Goal: Download file/media

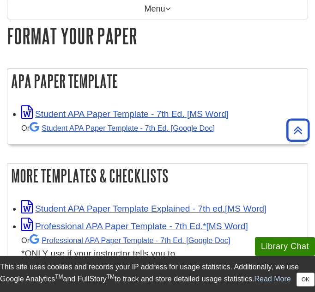
scroll to position [143, 0]
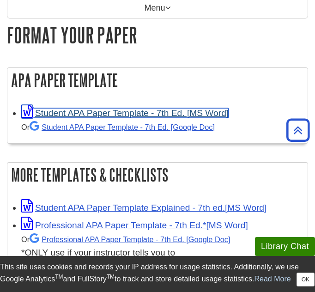
click at [181, 110] on link "Student APA Paper Template - 7th Ed. [MS Word]" at bounding box center [125, 113] width 208 height 10
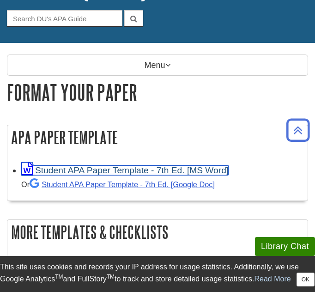
scroll to position [0, 0]
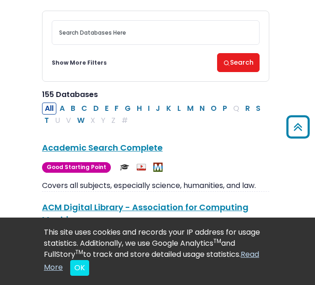
scroll to position [107, 0]
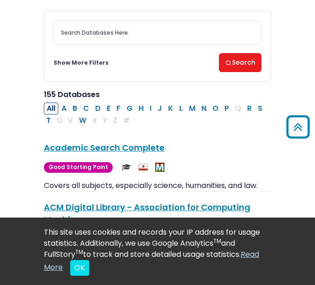
click at [79, 59] on link "Show More Filters" at bounding box center [81, 63] width 55 height 8
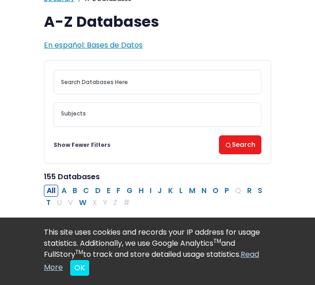
scroll to position [57, 0]
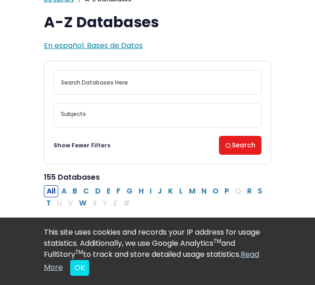
click at [98, 113] on textarea "Search" at bounding box center [157, 114] width 193 height 7
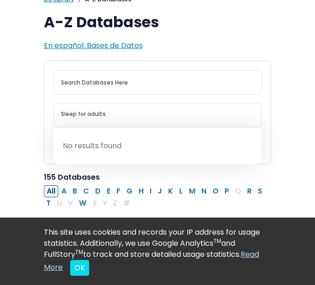
click at [105, 116] on textarea "Sleep for adults" at bounding box center [157, 114] width 193 height 7
click at [105, 116] on textarea "Sleep" at bounding box center [157, 114] width 193 height 7
type textarea "Sleep"
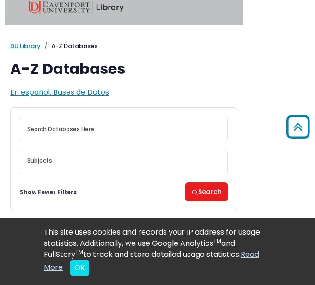
scroll to position [0, 34]
